Goal: Check status: Check status

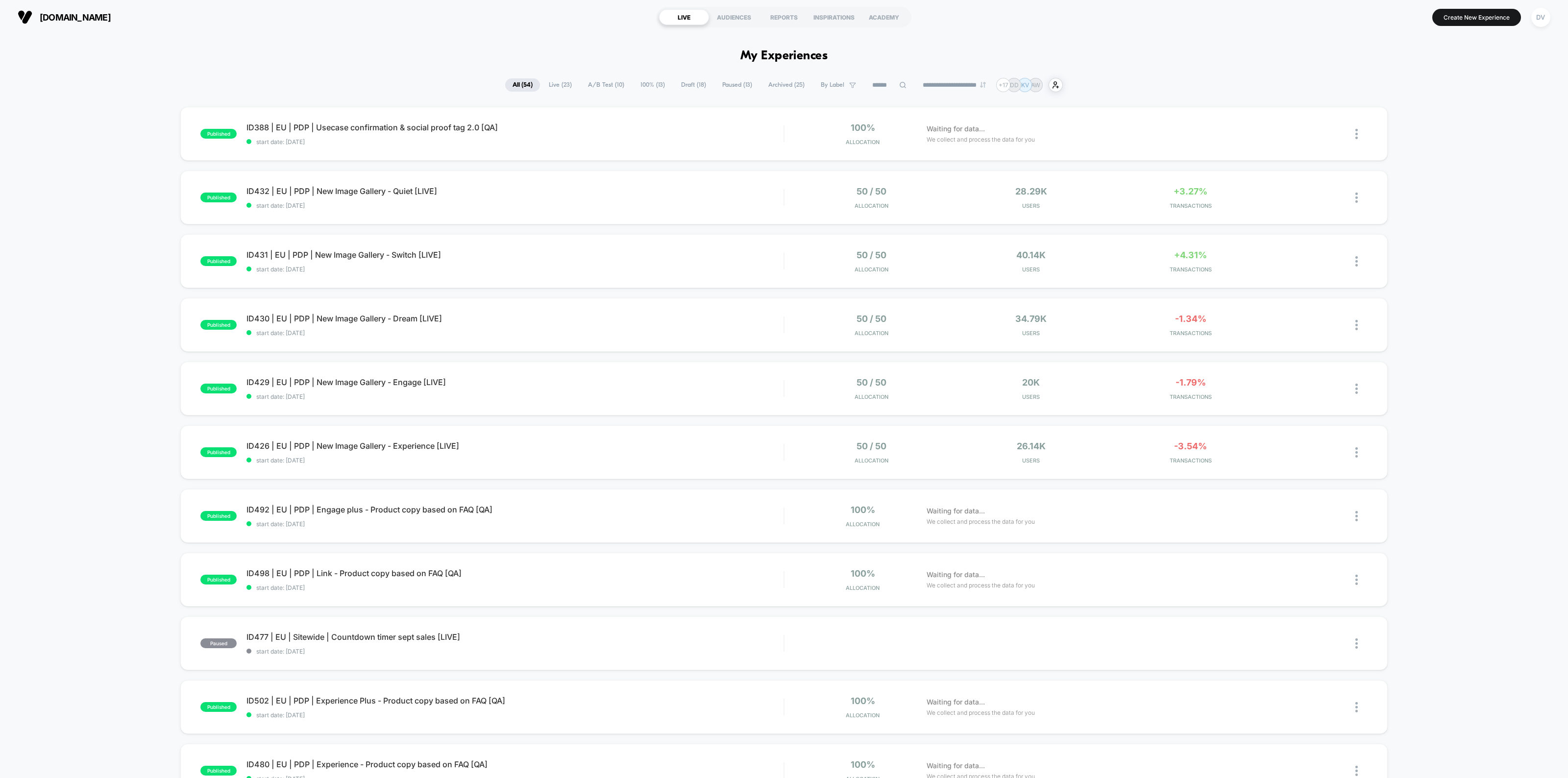
click at [547, 82] on span "Live ( 23 )" at bounding box center [561, 85] width 38 height 13
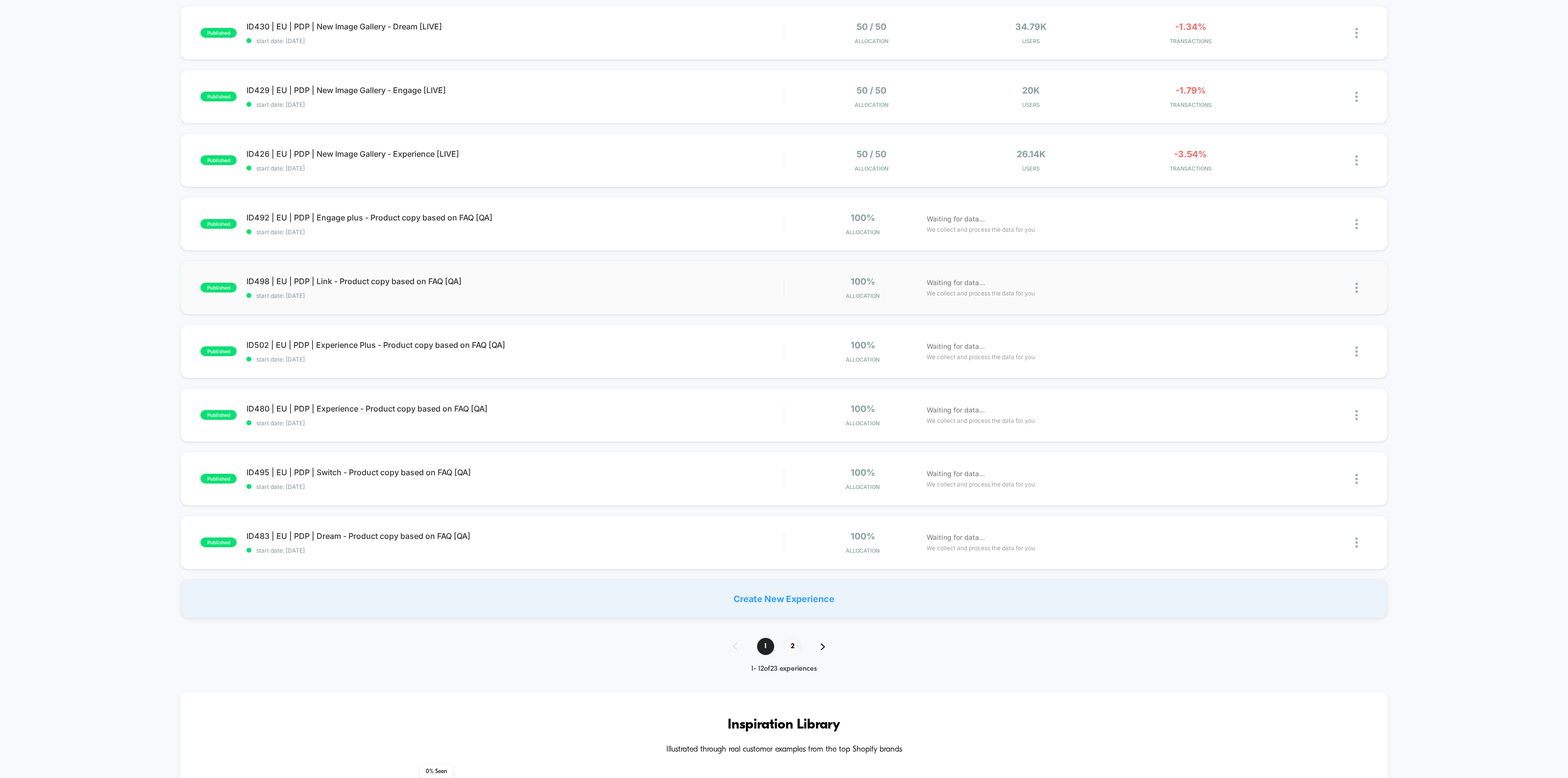
scroll to position [306, 0]
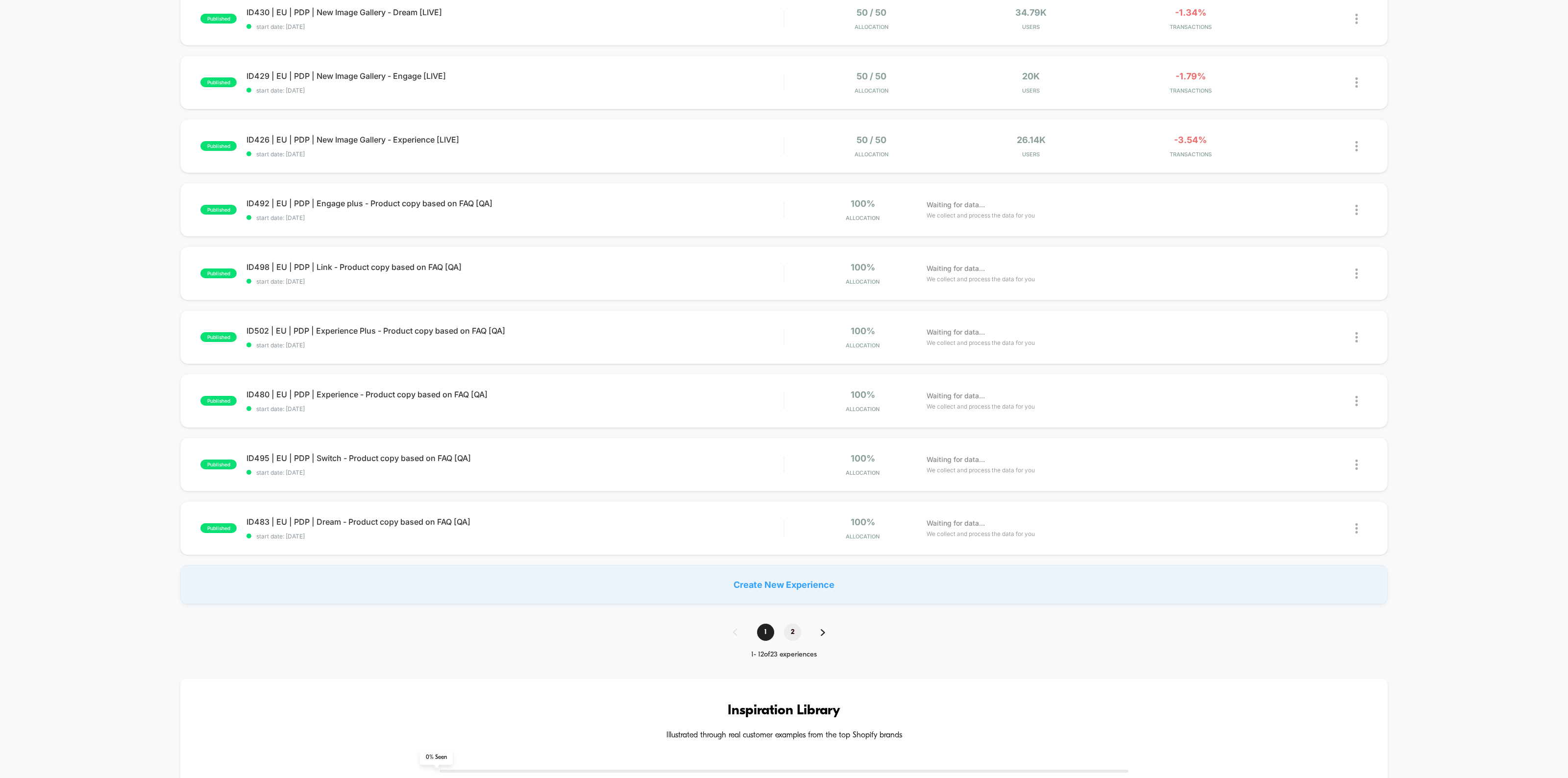
click at [786, 628] on span "2" at bounding box center [793, 633] width 17 height 17
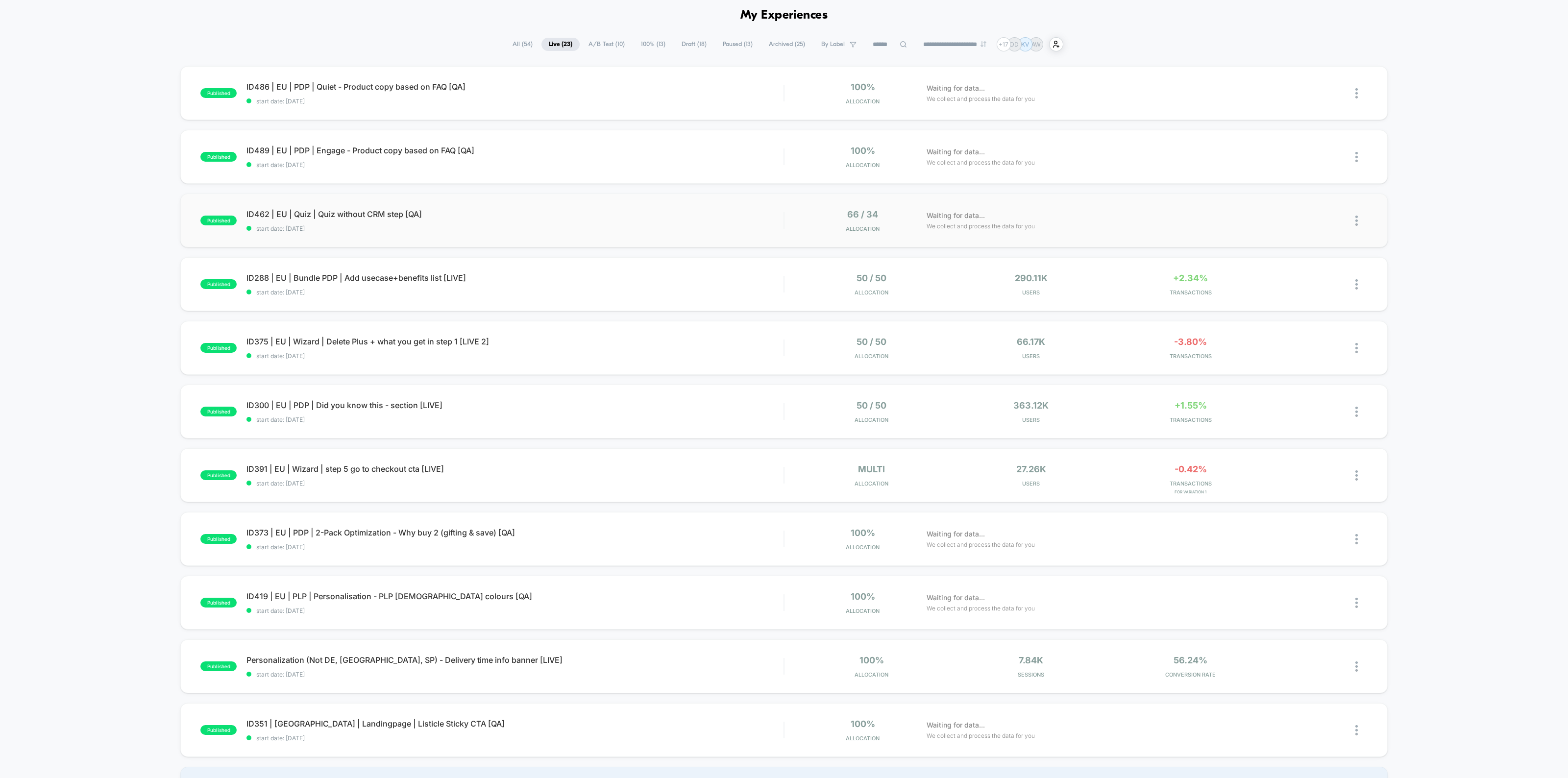
scroll to position [0, 0]
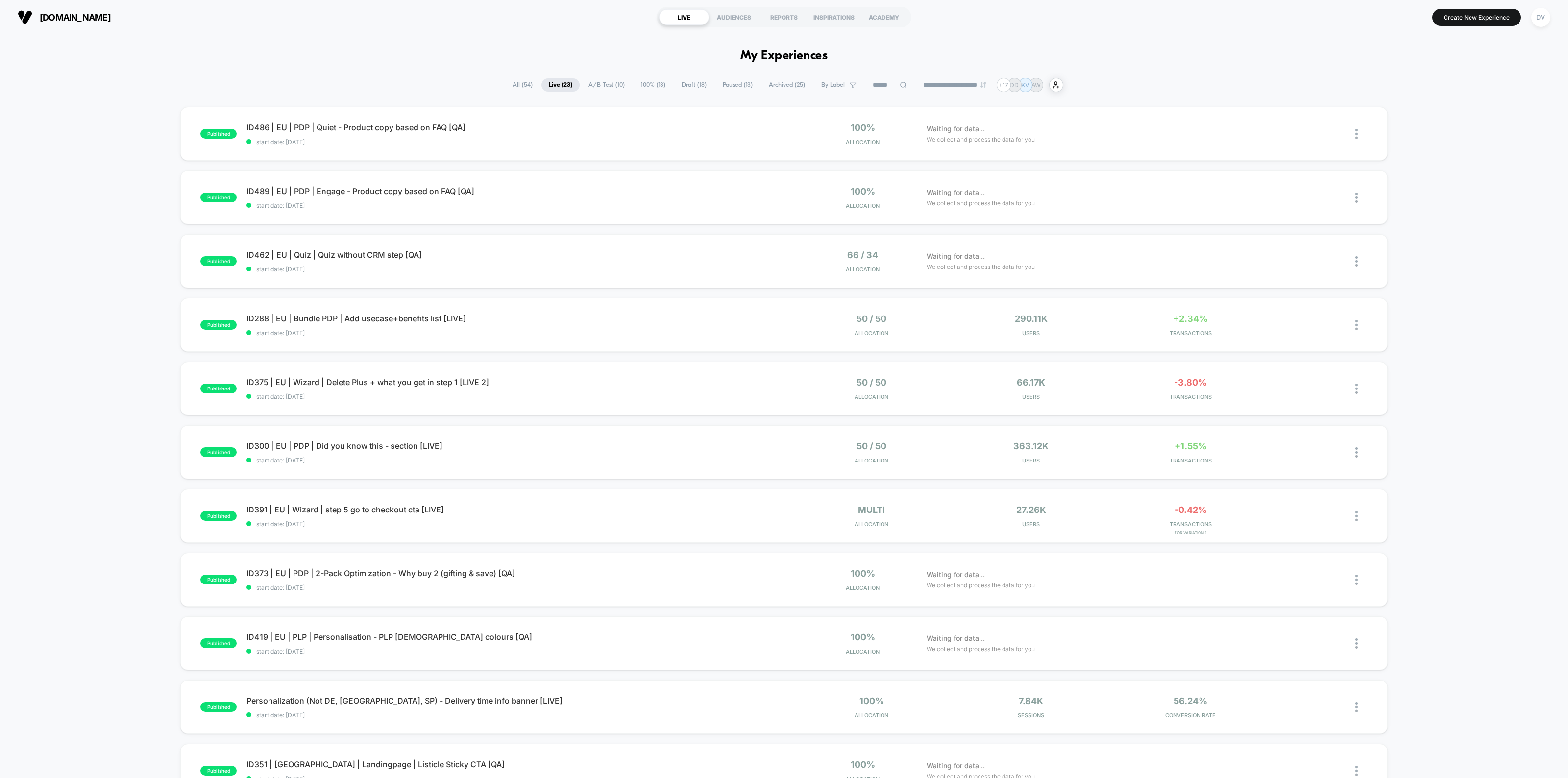
click at [720, 84] on span "Paused ( 13 )" at bounding box center [737, 85] width 44 height 13
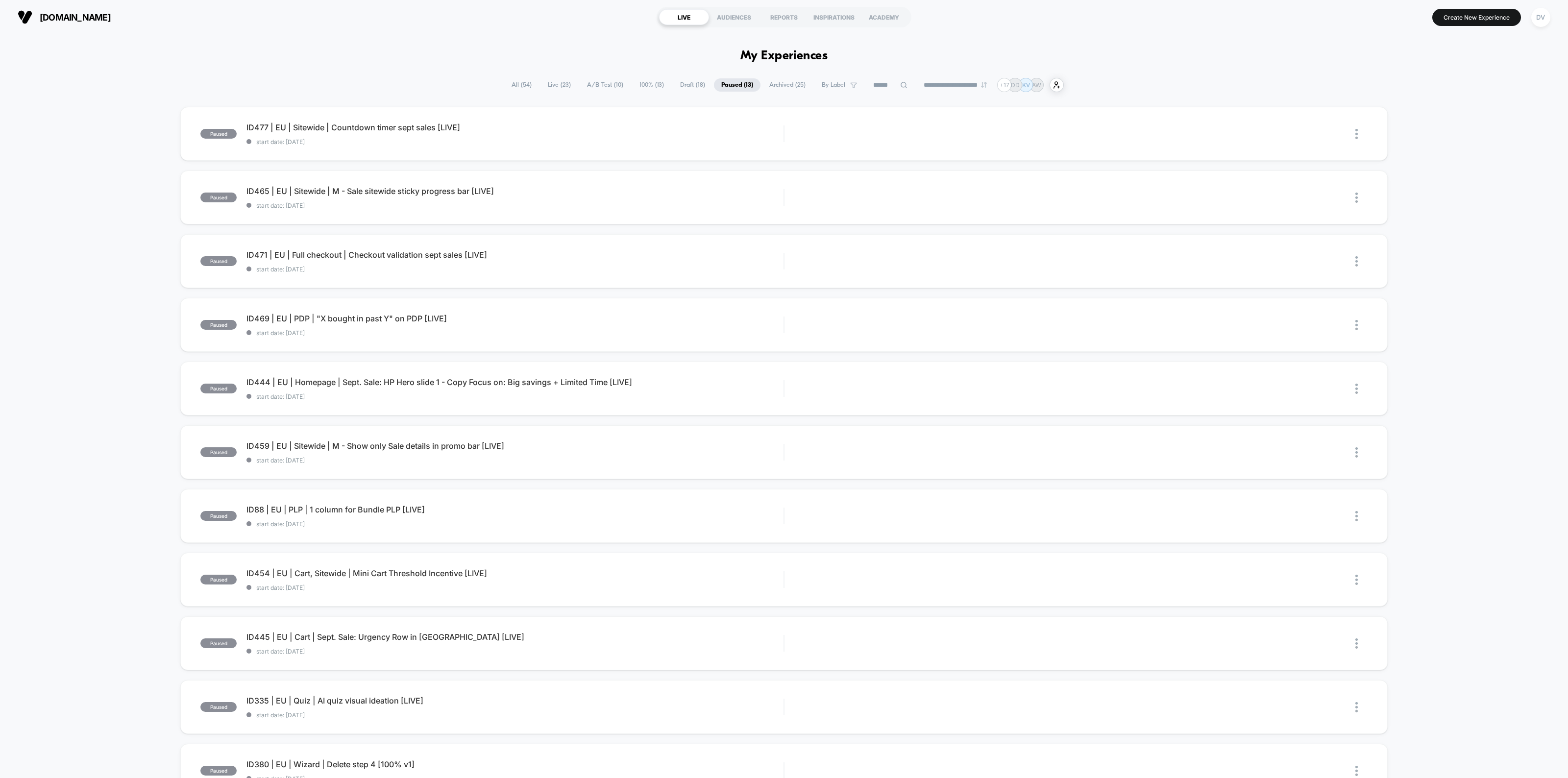
click at [900, 84] on icon at bounding box center [904, 85] width 7 height 7
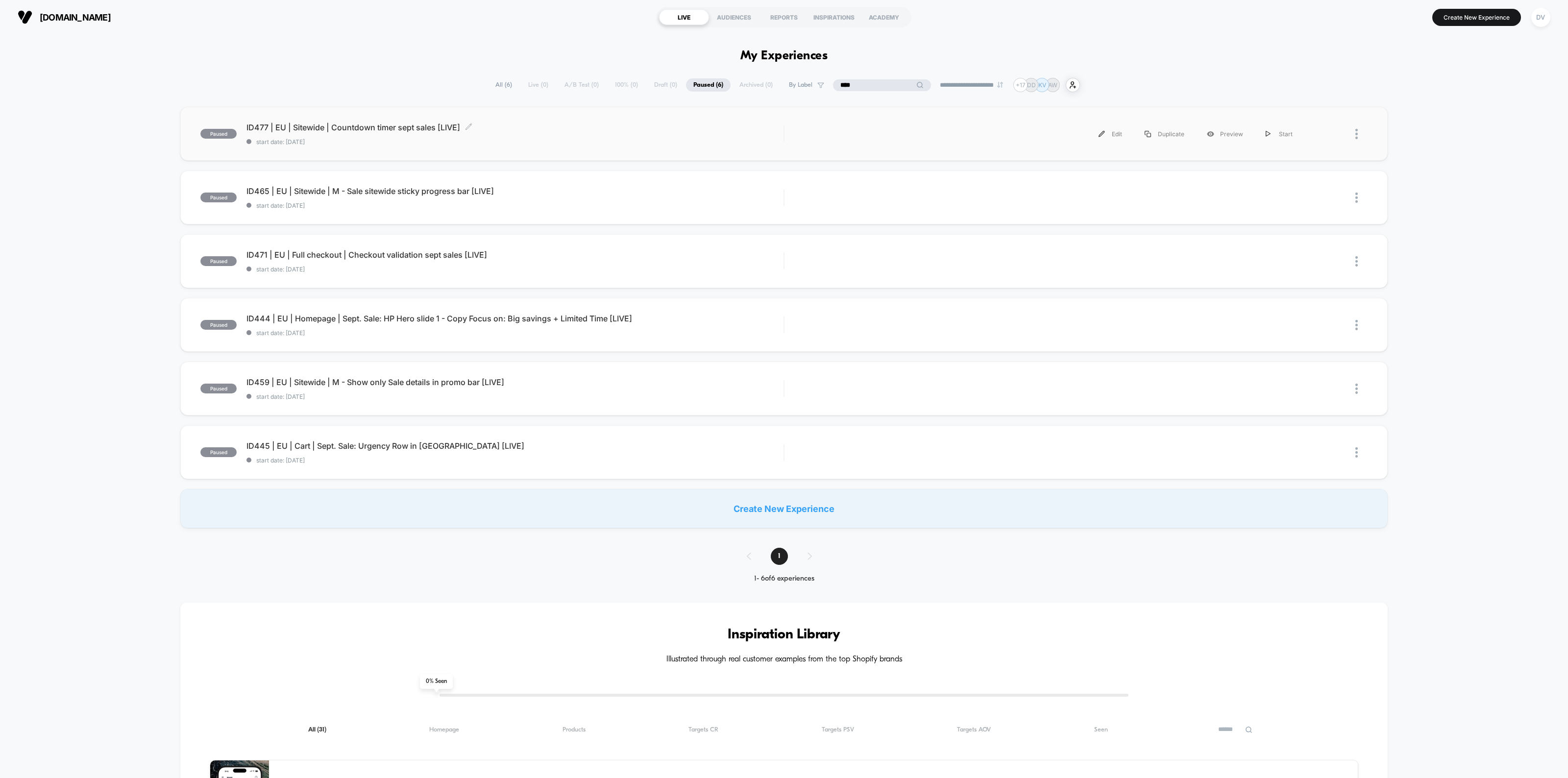
type input "****"
click at [405, 127] on span "ID477 | EU | Sitewide | Countdown timer sept sales [LIVE] Click to edit experie…" at bounding box center [515, 127] width 537 height 10
click at [430, 187] on span "ID465 | EU | Sitewide | M - Sale sitewide sticky progress bar [LIVE] Click to e…" at bounding box center [515, 191] width 537 height 10
click at [376, 254] on span "ID471 | EU | Full checkout | Checkout validation sept sales [LIVE] Click to edi…" at bounding box center [515, 255] width 537 height 10
click at [444, 314] on span "ID444 | EU | Homepage | Sept. Sale: HP Hero slide 1 - Copy Focus on: Big saving…" at bounding box center [515, 318] width 537 height 10
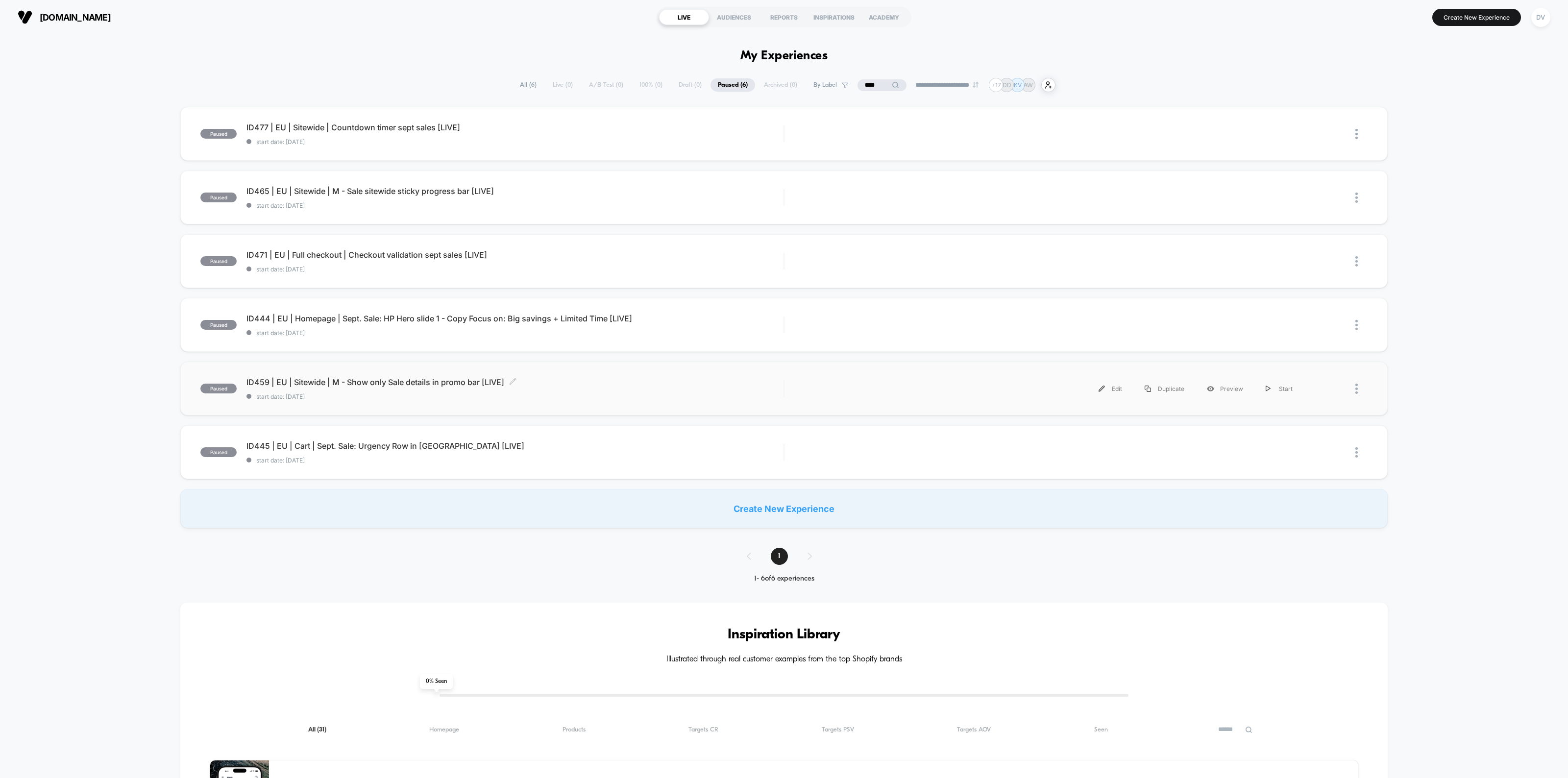
click at [385, 380] on span "ID459 | EU | Sitewide | M - Show only Sale details in promo bar [LIVE] Click to…" at bounding box center [515, 382] width 537 height 10
click at [390, 449] on span "ID445 | EU | Cart | Sept. Sale: Urgency Row in Minicart [LIVE] Click to edit ex…" at bounding box center [515, 446] width 537 height 10
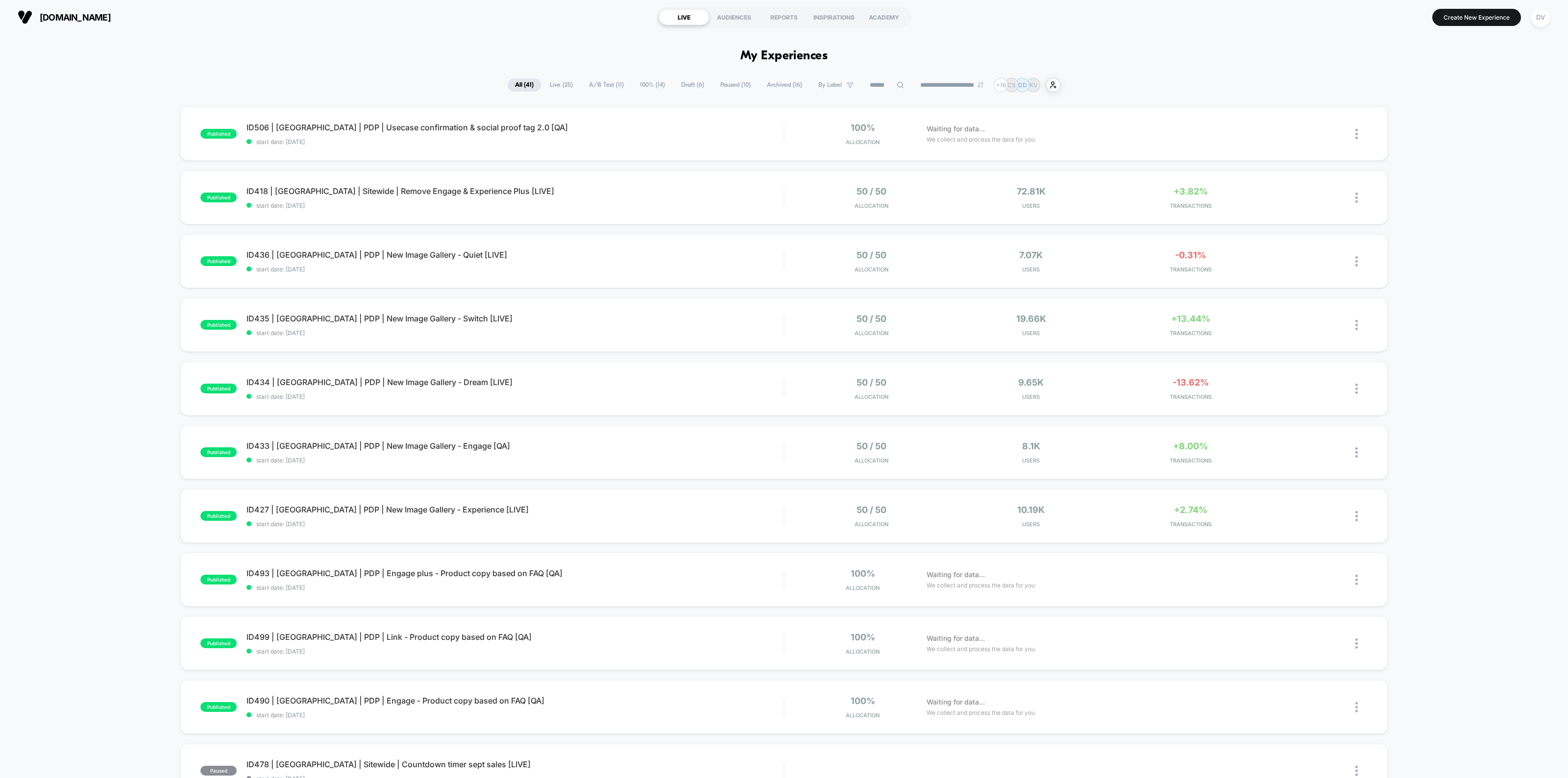
click at [727, 84] on span "Paused ( 10 )" at bounding box center [735, 85] width 45 height 13
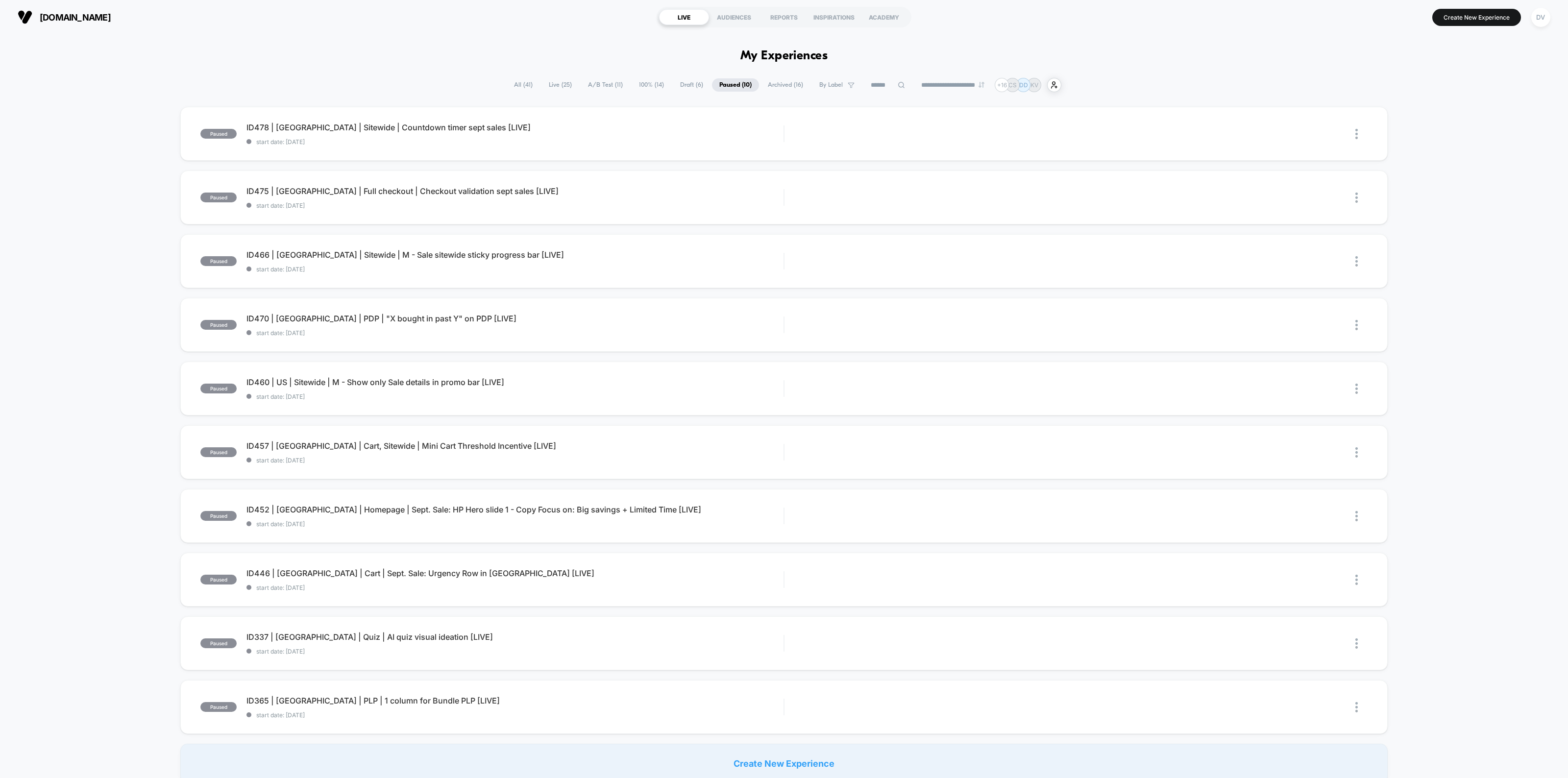
click at [898, 87] on icon at bounding box center [901, 85] width 7 height 7
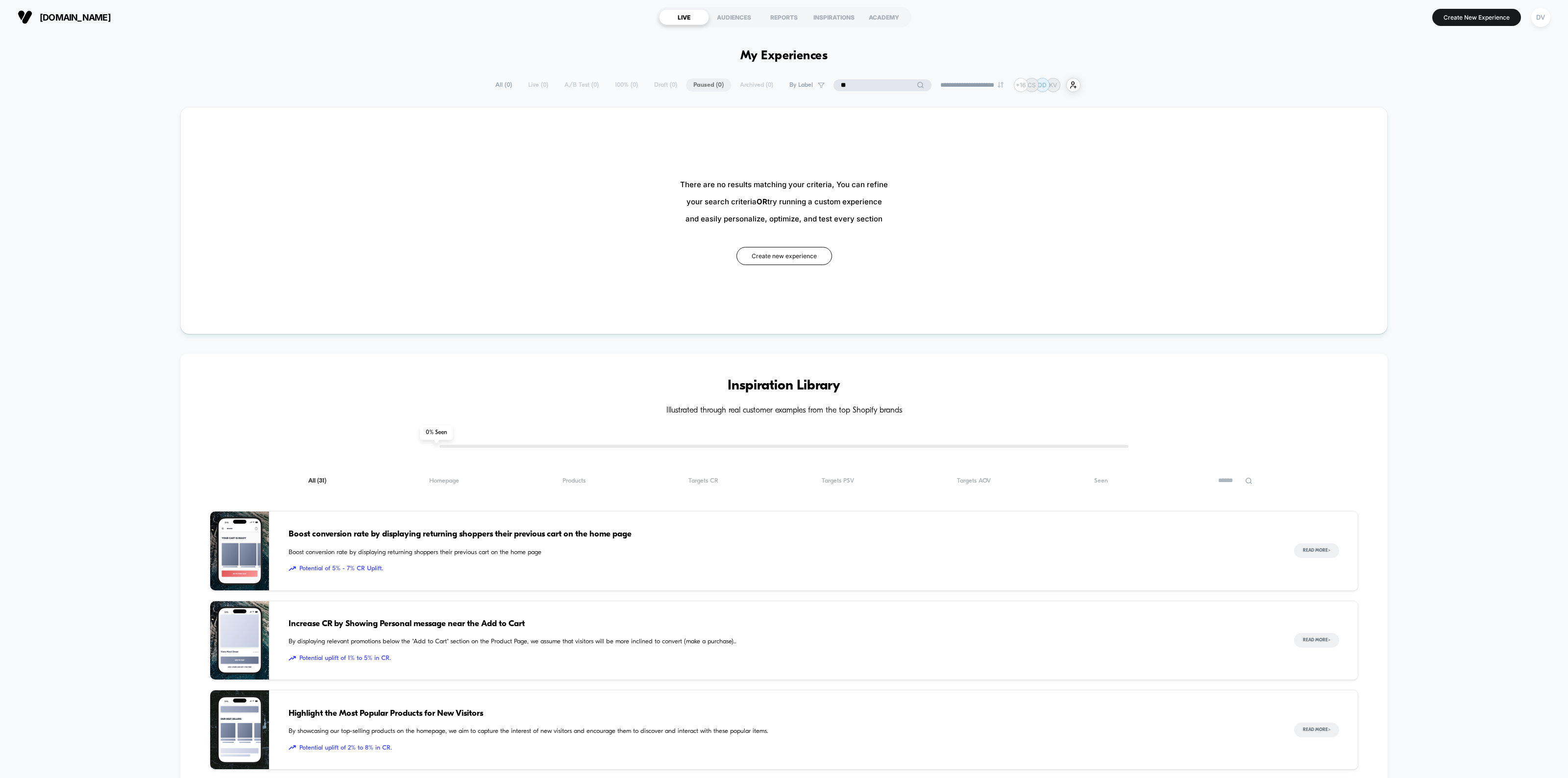
type input "*"
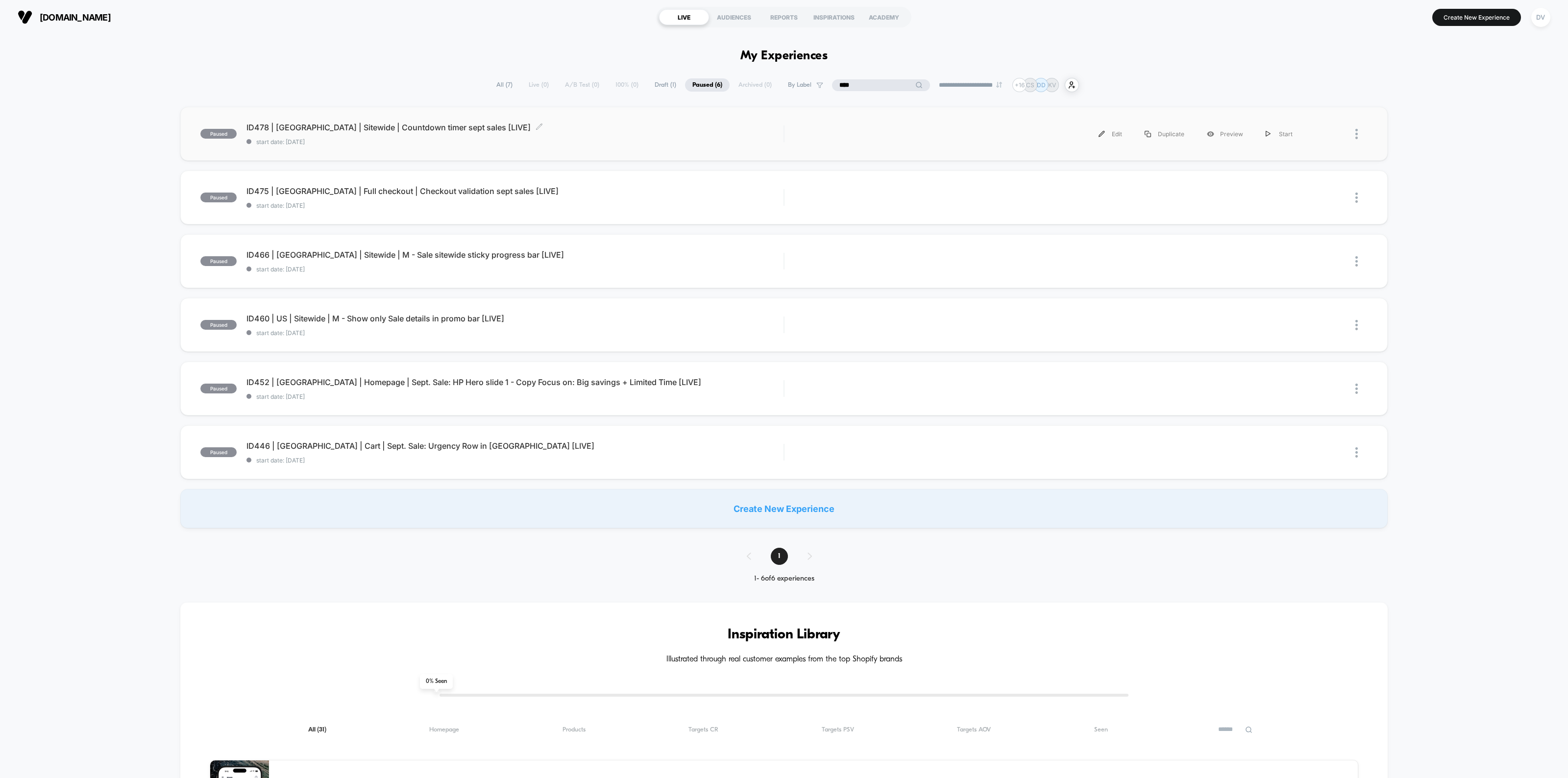
type input "****"
click at [401, 130] on span "ID478 | USA | Sitewide | Countdown timer sept sales [LIVE] Click to edit experi…" at bounding box center [515, 127] width 537 height 10
click at [392, 187] on span "ID475 | USA | Full checkout | Checkout validation sept sales [LIVE] Click to ed…" at bounding box center [515, 191] width 537 height 10
click at [368, 260] on div "ID466 | [GEOGRAPHIC_DATA] | Sitewide | M - Sale sitewide sticky progress bar [L…" at bounding box center [515, 262] width 537 height 23
click at [362, 315] on span "ID460 | US | Sitewide | M - Show only Sale details in promo bar [LIVE] Click to…" at bounding box center [515, 318] width 537 height 10
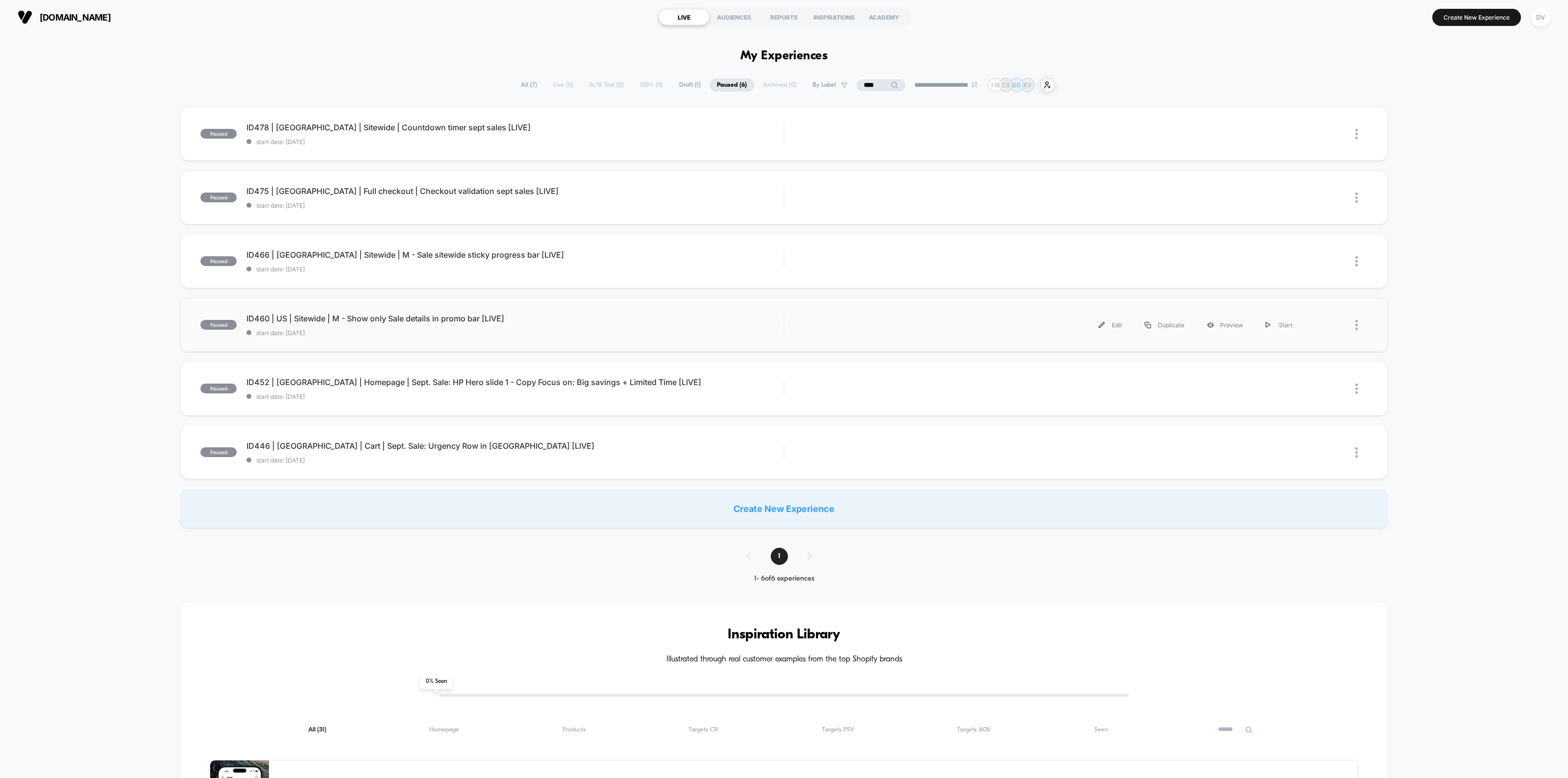
click at [388, 312] on div "paused ID460 | US | Sitewide | M - Show only Sale details in promo bar [LIVE] s…" at bounding box center [784, 324] width 1208 height 54
click at [396, 373] on div "paused ID452 | USA | Homepage | Sept. Sale: HP Hero slide 1 - Copy Focus on: Bi…" at bounding box center [784, 388] width 1208 height 54
click at [415, 450] on span "ID446 | [GEOGRAPHIC_DATA] | Cart | Sept. Sale: Urgency Row in Minicart [LIVE] C…" at bounding box center [515, 446] width 537 height 10
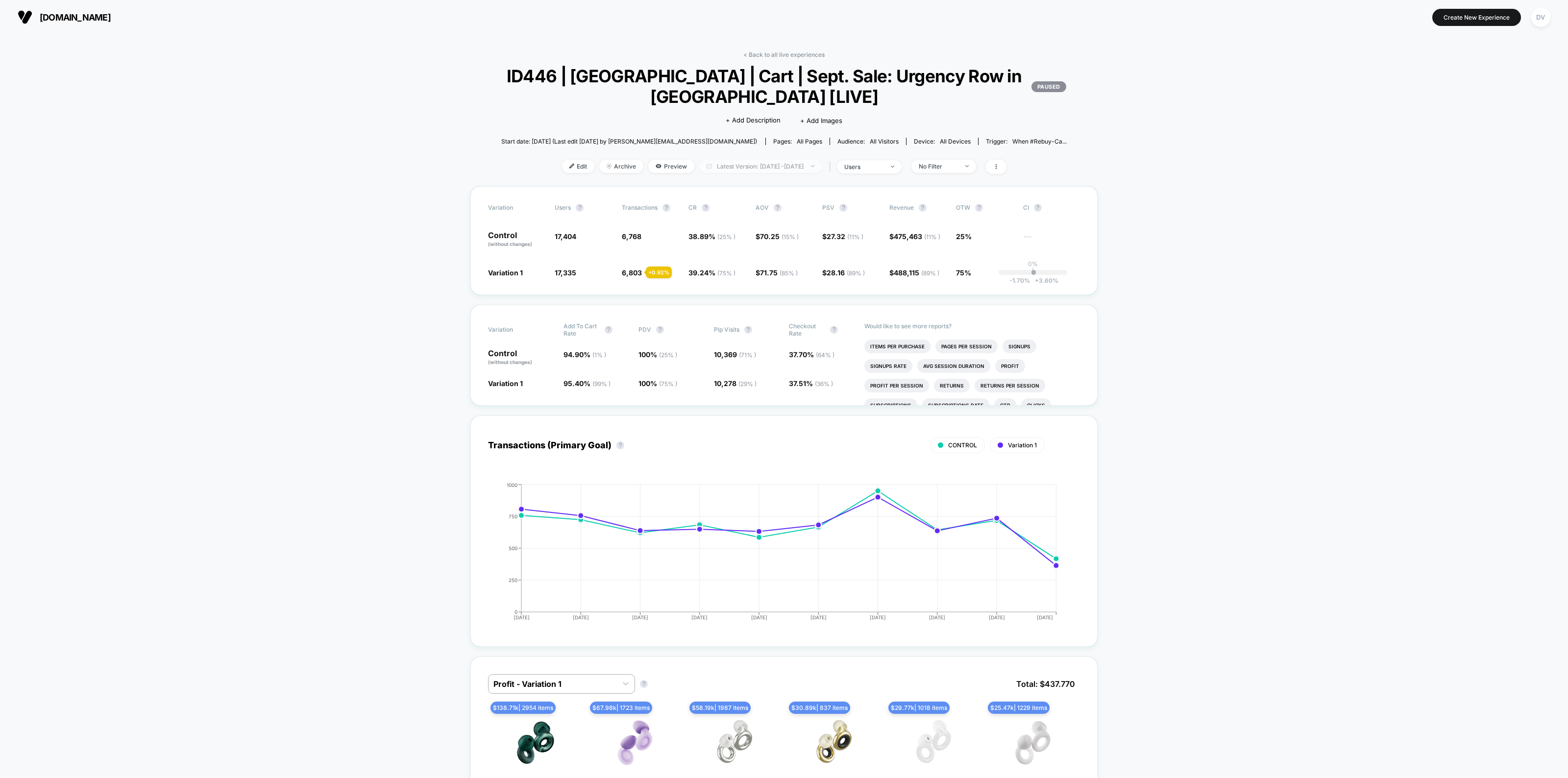
click at [783, 163] on span "Latest Version: [DATE] - [DATE]" at bounding box center [760, 166] width 122 height 13
click at [696, 307] on button "Overall" at bounding box center [691, 307] width 27 height 9
click at [796, 162] on span "Latest Version: [DATE] - [DATE]" at bounding box center [760, 166] width 122 height 13
click at [692, 303] on button "Overall" at bounding box center [691, 307] width 27 height 9
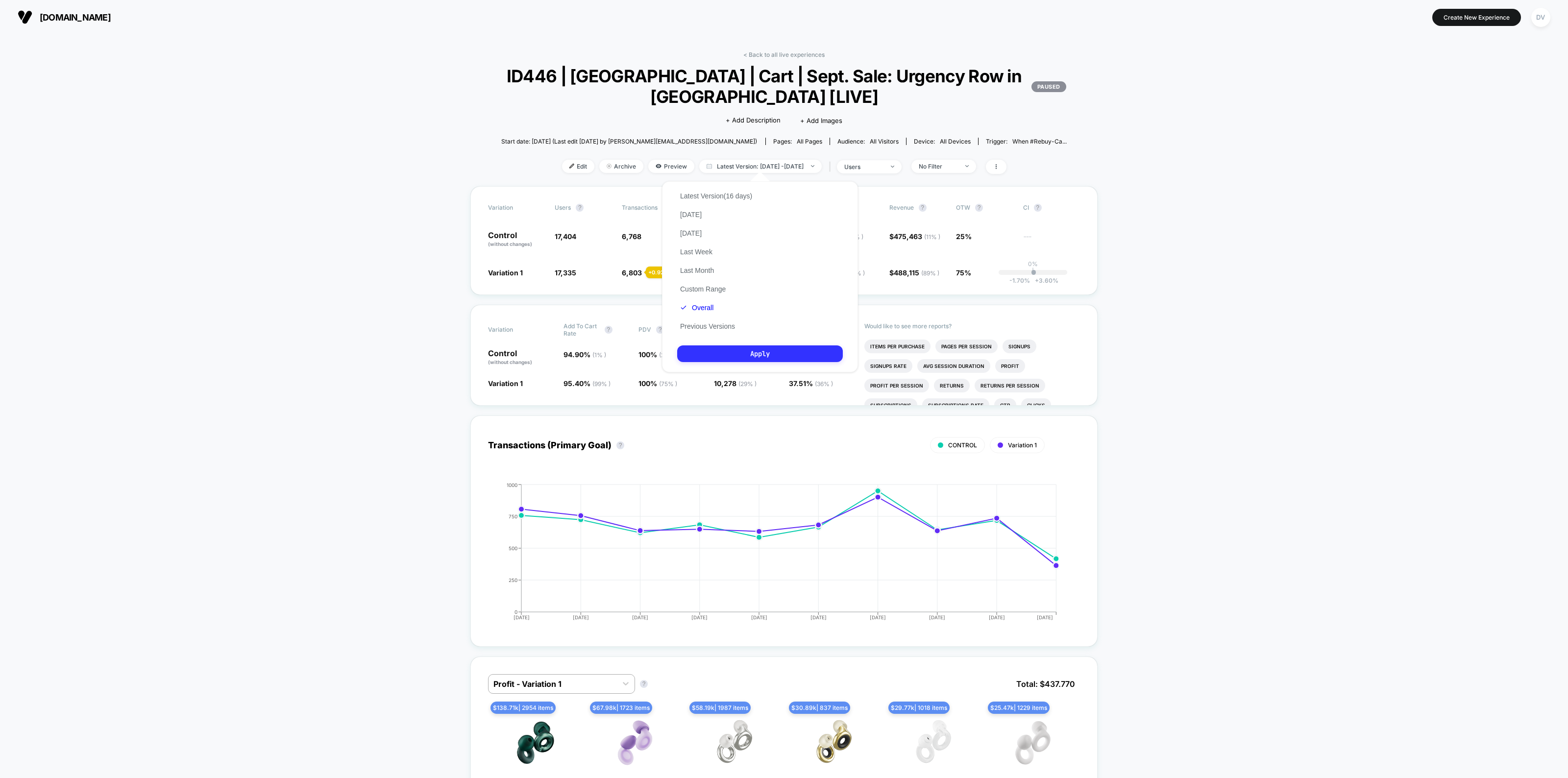
click at [741, 347] on button "Apply" at bounding box center [760, 354] width 166 height 16
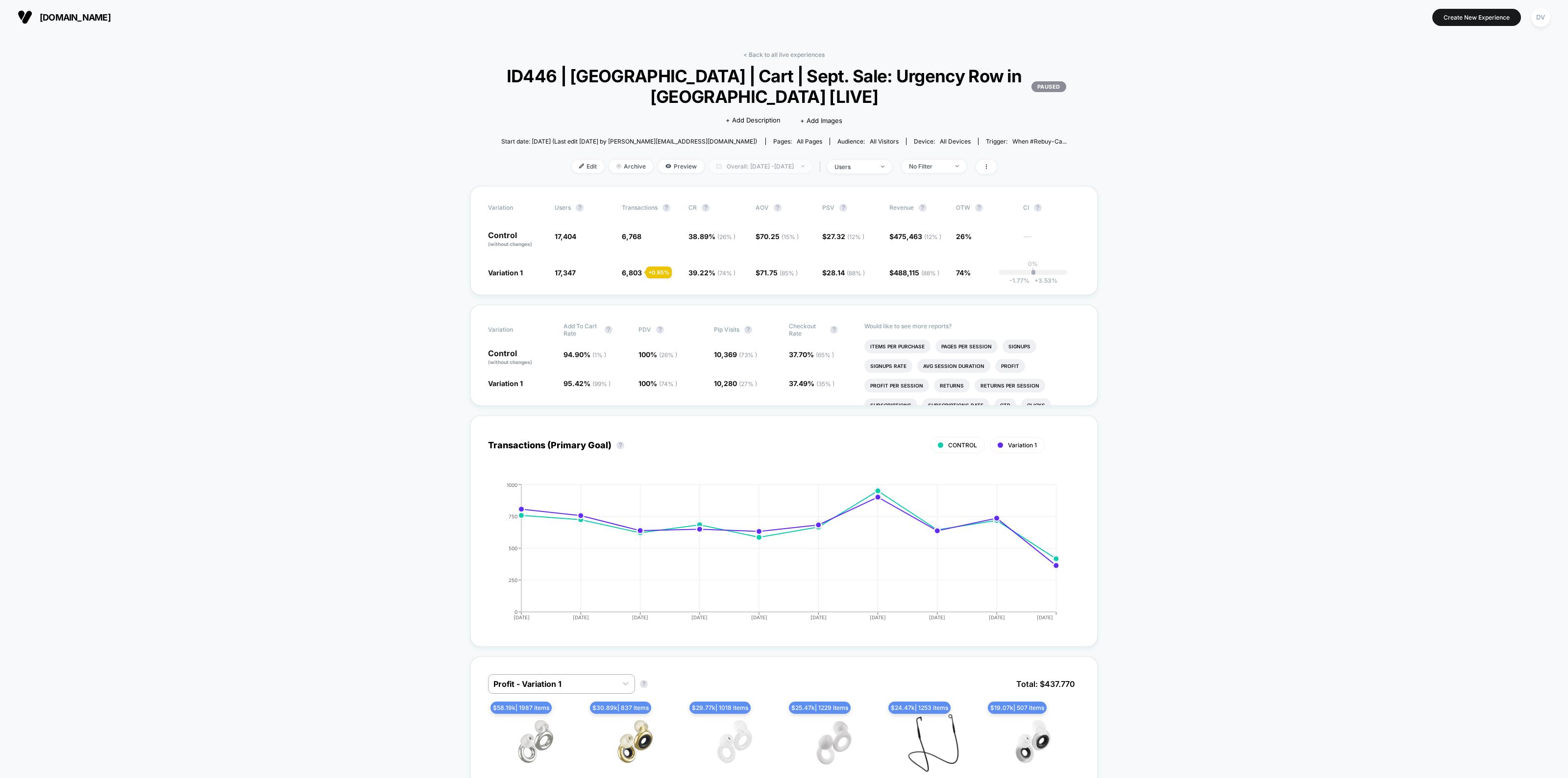
click at [773, 163] on span "Overall: [DATE] - [DATE]" at bounding box center [760, 166] width 103 height 13
select select "*"
select select "****"
click at [700, 286] on button "Custom Range" at bounding box center [703, 289] width 52 height 9
